Goal: Check status: Check status

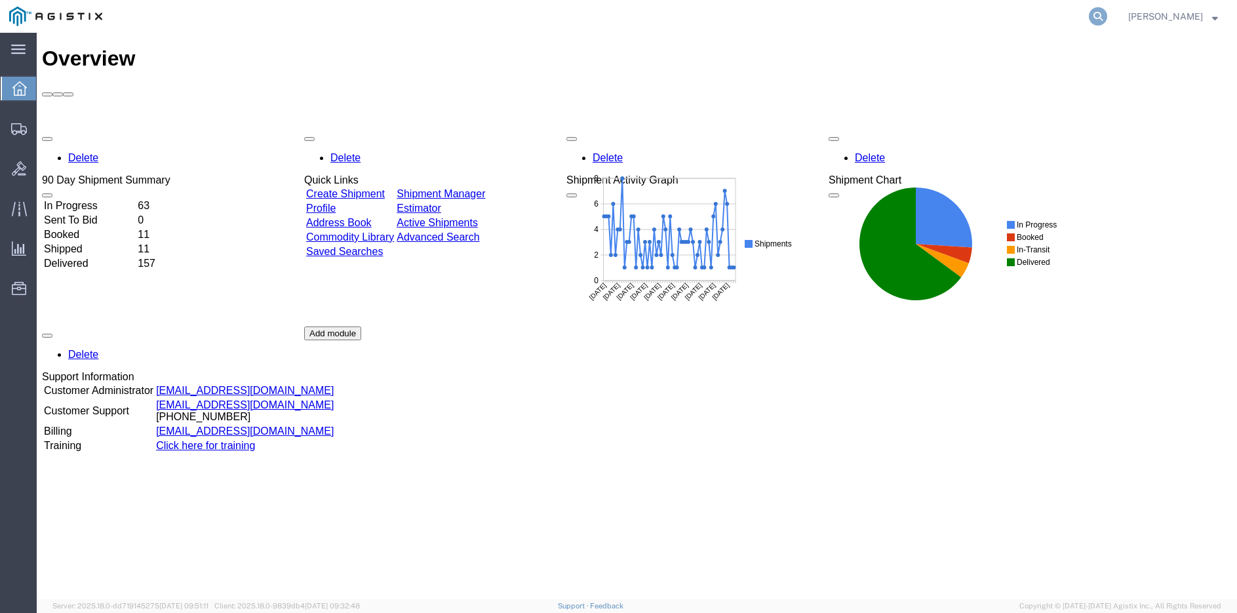
click at [1107, 11] on icon at bounding box center [1098, 16] width 18 height 18
click at [928, 17] on input "search" at bounding box center [889, 16] width 398 height 31
type input "56789574"
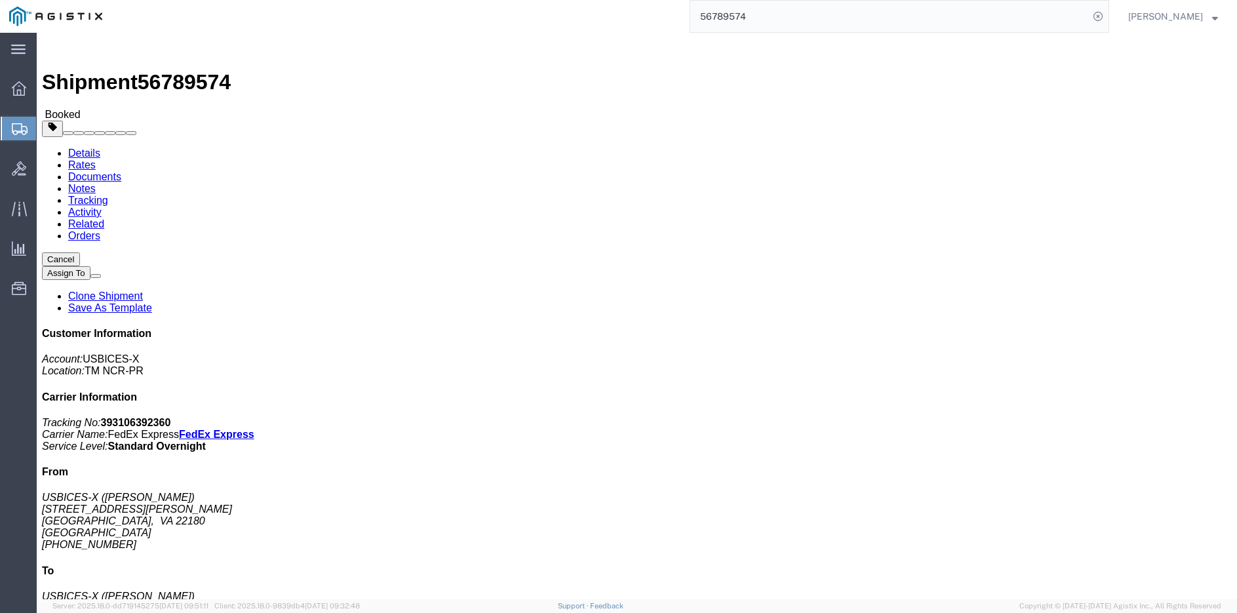
click link "Rates"
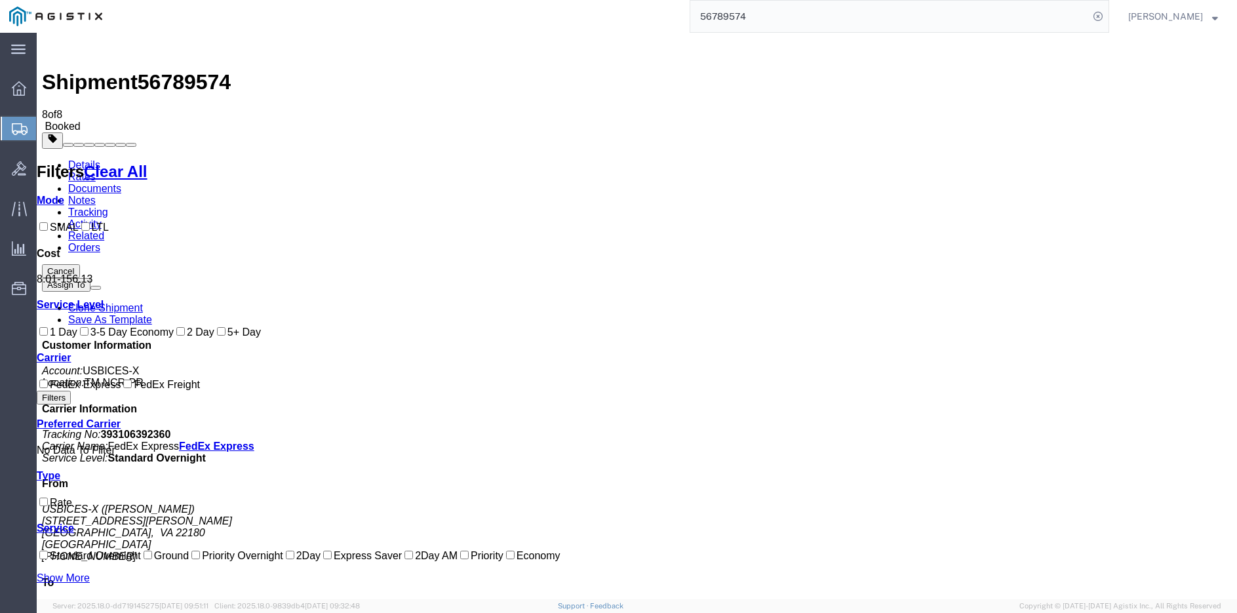
drag, startPoint x: 1047, startPoint y: 492, endPoint x: 1117, endPoint y: 488, distance: 70.9
click at [79, 159] on link "Details" at bounding box center [84, 164] width 32 height 11
